Goal: Transaction & Acquisition: Obtain resource

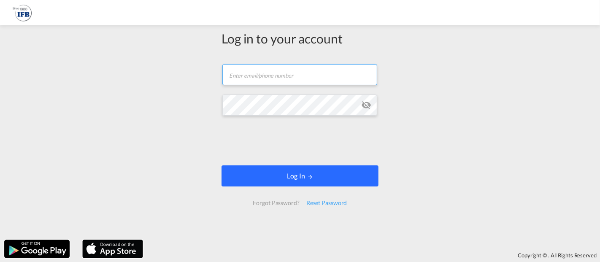
type input "[EMAIL_ADDRESS][DOMAIN_NAME]"
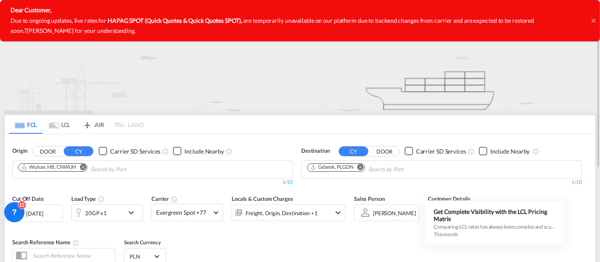
click at [210, 172] on md-chips "Wuhan, HB, CNWUH" at bounding box center [153, 170] width 280 height 18
click at [83, 168] on md-icon "Remove" at bounding box center [83, 167] width 6 height 6
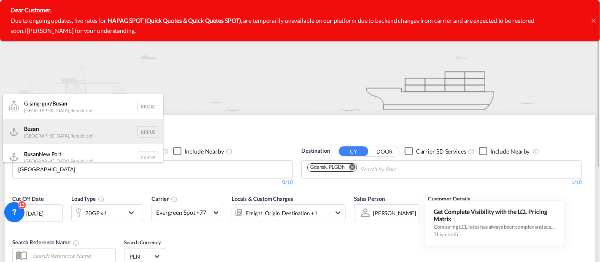
type input "[GEOGRAPHIC_DATA]"
click at [54, 131] on div "Busan Korea, Republic of KRPUS" at bounding box center [83, 131] width 160 height 25
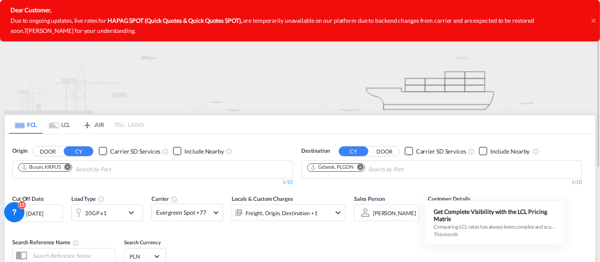
click at [135, 212] on md-icon "icon-chevron-down" at bounding box center [133, 213] width 14 height 10
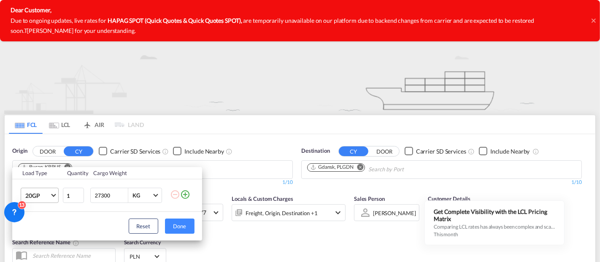
click at [55, 193] on md-select-value "20GP" at bounding box center [41, 195] width 34 height 14
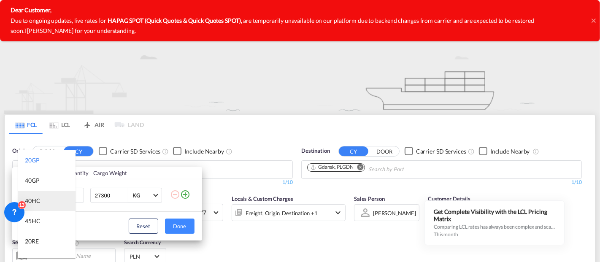
click at [46, 201] on md-option "40HC" at bounding box center [46, 201] width 57 height 20
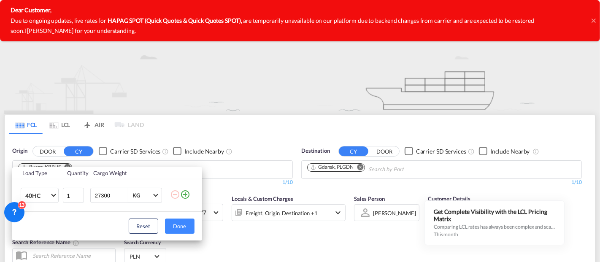
click at [118, 191] on input "27300" at bounding box center [111, 195] width 34 height 14
drag, startPoint x: 115, startPoint y: 195, endPoint x: 88, endPoint y: 195, distance: 27.0
click at [88, 195] on td "27300 KG KG" at bounding box center [129, 195] width 82 height 33
type input "22000"
click at [175, 230] on button "Done" at bounding box center [180, 226] width 30 height 15
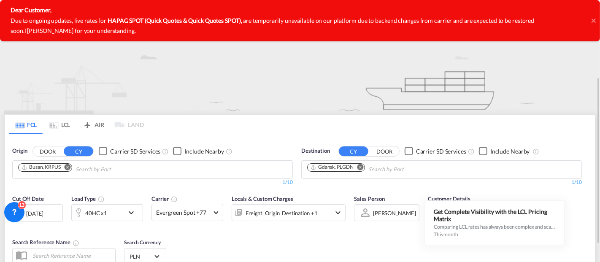
scroll to position [141, 0]
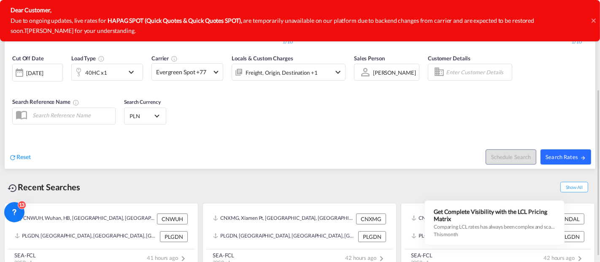
click at [558, 156] on span "Search Rates" at bounding box center [566, 157] width 41 height 7
type input "KRPUS to PLGDN / [DATE]"
